Goal: Navigation & Orientation: Find specific page/section

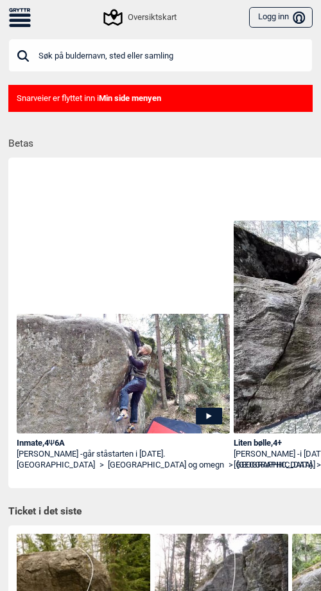
click at [159, 18] on div "Oversiktskart" at bounding box center [140, 17] width 71 height 15
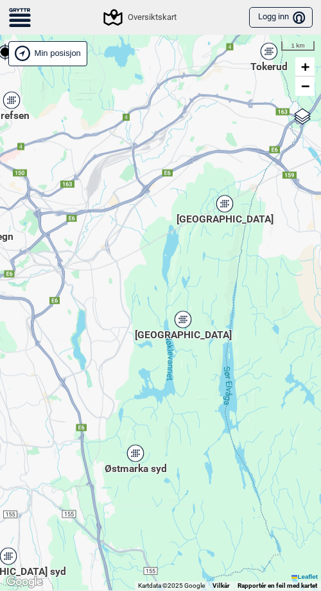
drag, startPoint x: 233, startPoint y: 271, endPoint x: 77, endPoint y: 10, distance: 303.8
click at [77, 10] on div "Til forsiden NO SV EN Finn buldere med filtrering [GEOGRAPHIC_DATA] [GEOGRAPHIC…" at bounding box center [160, 295] width 321 height 591
click at [184, 318] on div "[GEOGRAPHIC_DATA]" at bounding box center [183, 319] width 8 height 8
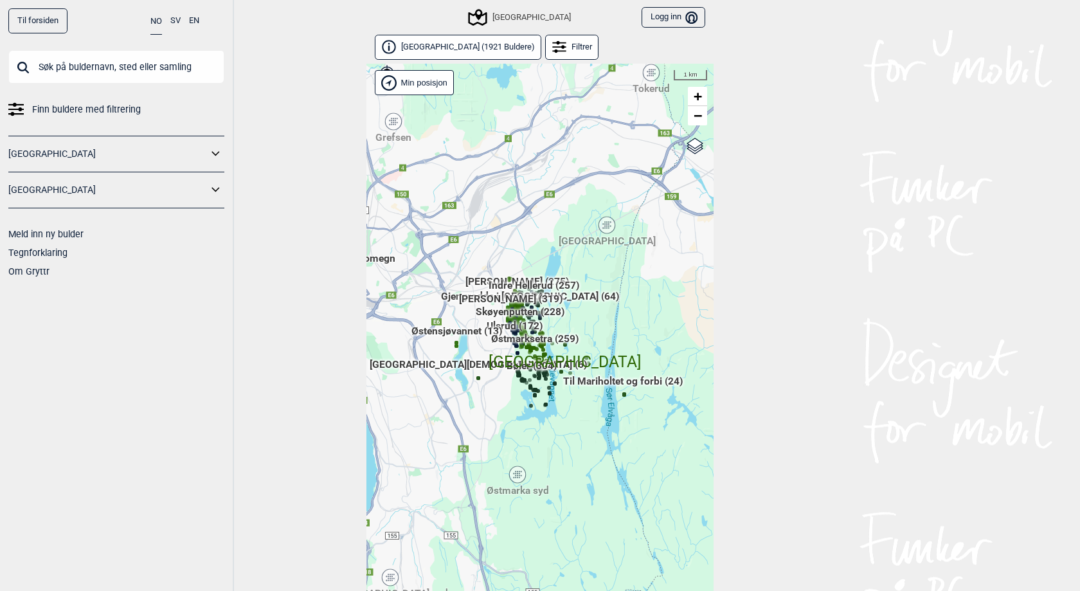
click at [216, 190] on icon at bounding box center [216, 190] width 17 height 19
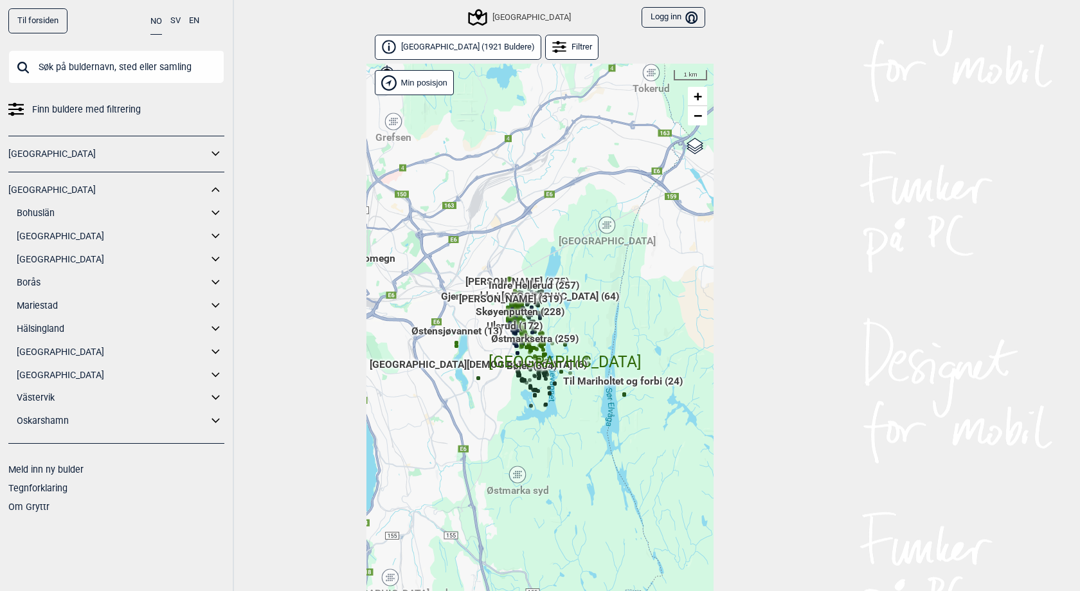
click at [219, 352] on icon at bounding box center [216, 352] width 17 height 19
click at [304, 453] on div "Til forsiden NO SV EN Finn buldere med filtrering [GEOGRAPHIC_DATA] [GEOGRAPHIC…" at bounding box center [540, 295] width 1080 height 591
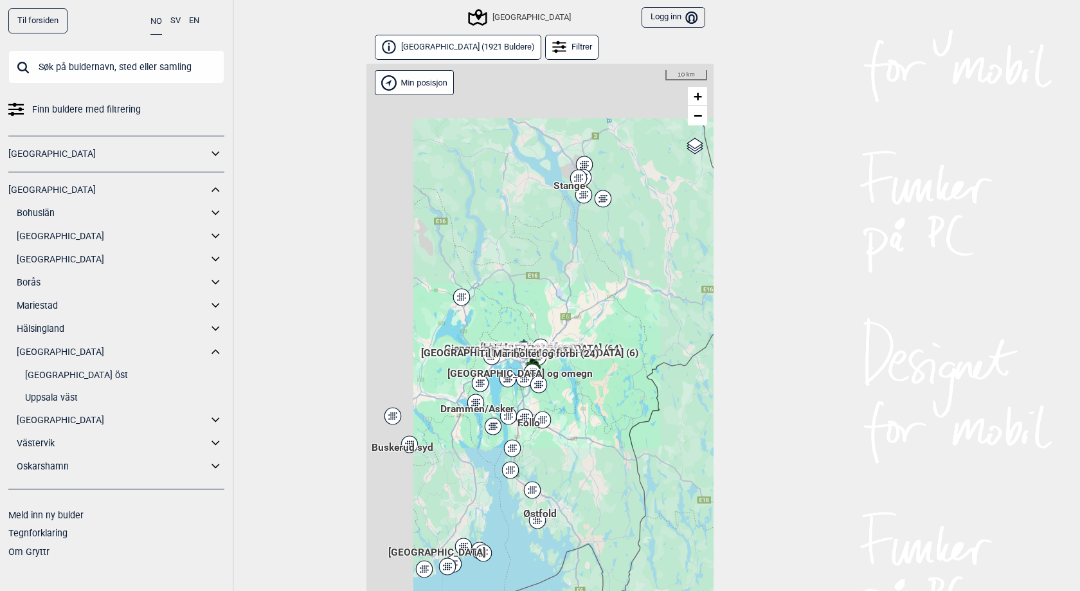
scroll to position [28, 0]
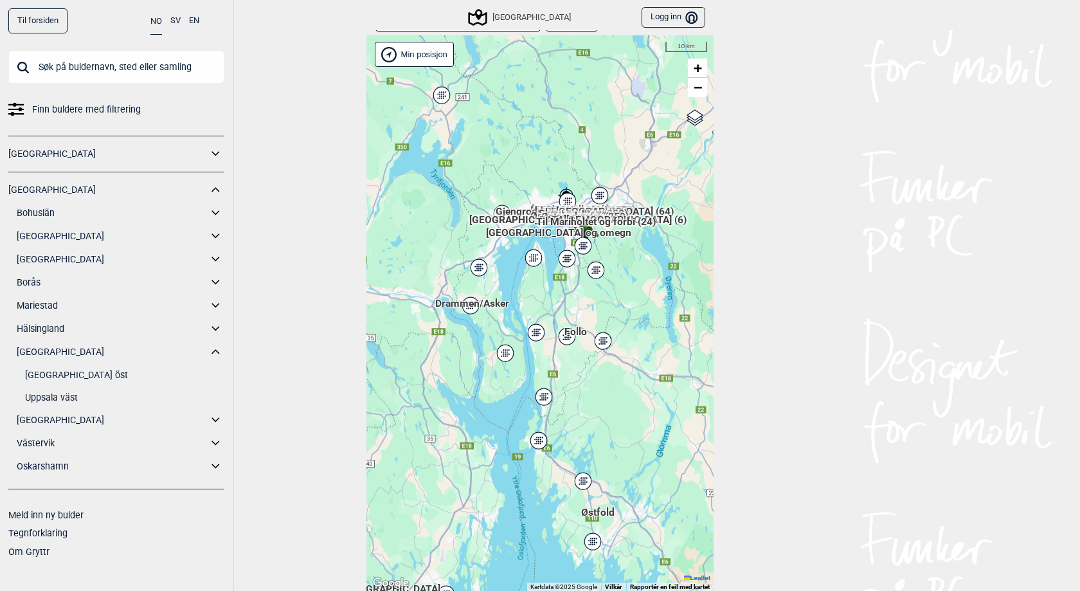
drag, startPoint x: 553, startPoint y: 175, endPoint x: 522, endPoint y: 315, distance: 143.5
click at [522, 315] on div "[PERSON_NAME] posisjon" at bounding box center [539, 313] width 347 height 556
